Goal: Navigation & Orientation: Find specific page/section

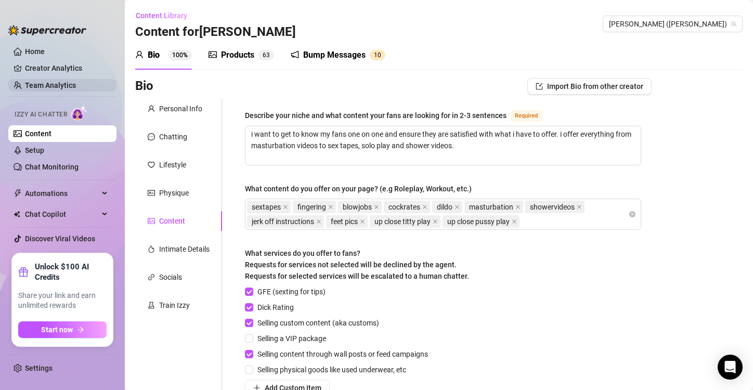
scroll to position [143, 0]
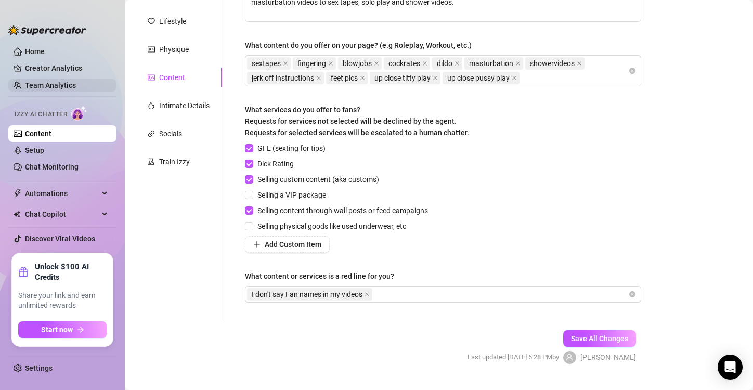
click at [45, 85] on link "Team Analytics" at bounding box center [50, 85] width 51 height 8
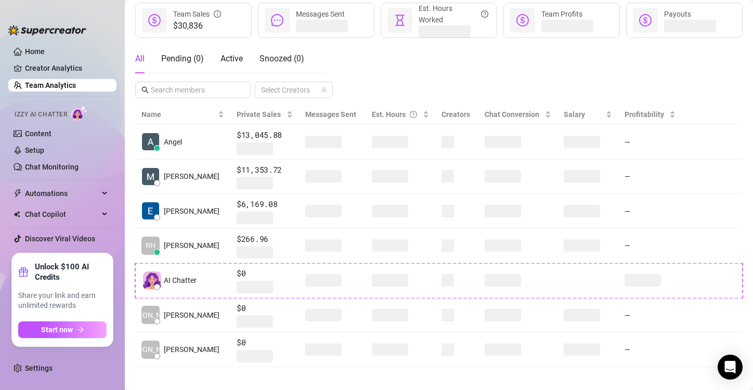
scroll to position [136, 0]
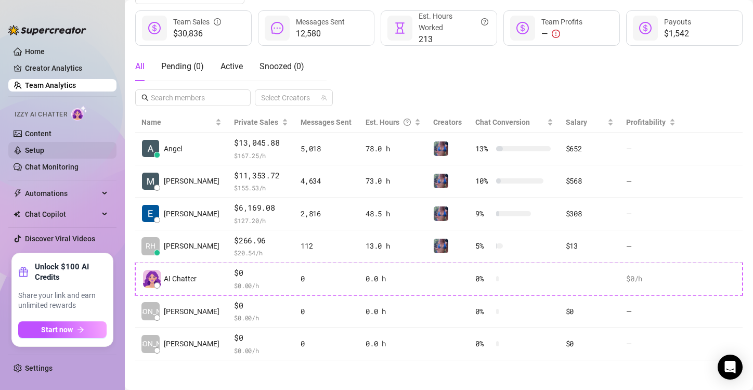
click at [39, 152] on link "Setup" at bounding box center [34, 150] width 19 height 8
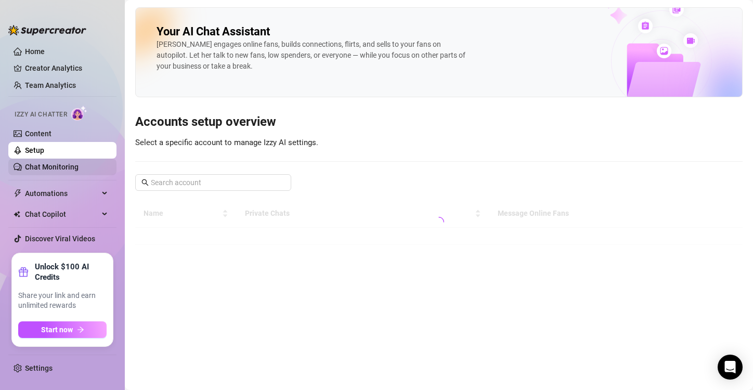
click at [59, 171] on link "Chat Monitoring" at bounding box center [52, 167] width 54 height 8
